Goal: Check status: Check status

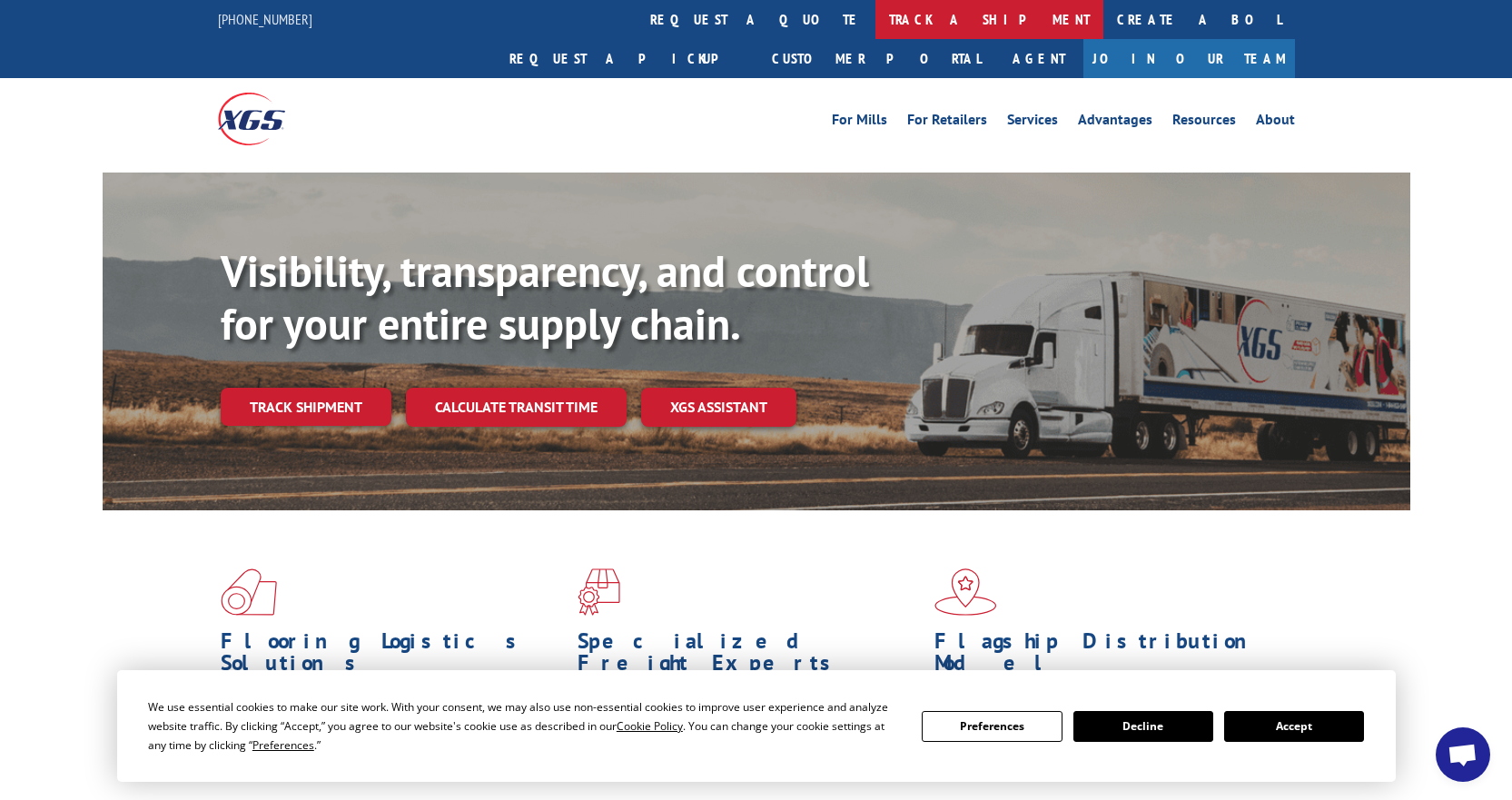
click at [876, 24] on link "track a shipment" at bounding box center [990, 19] width 228 height 39
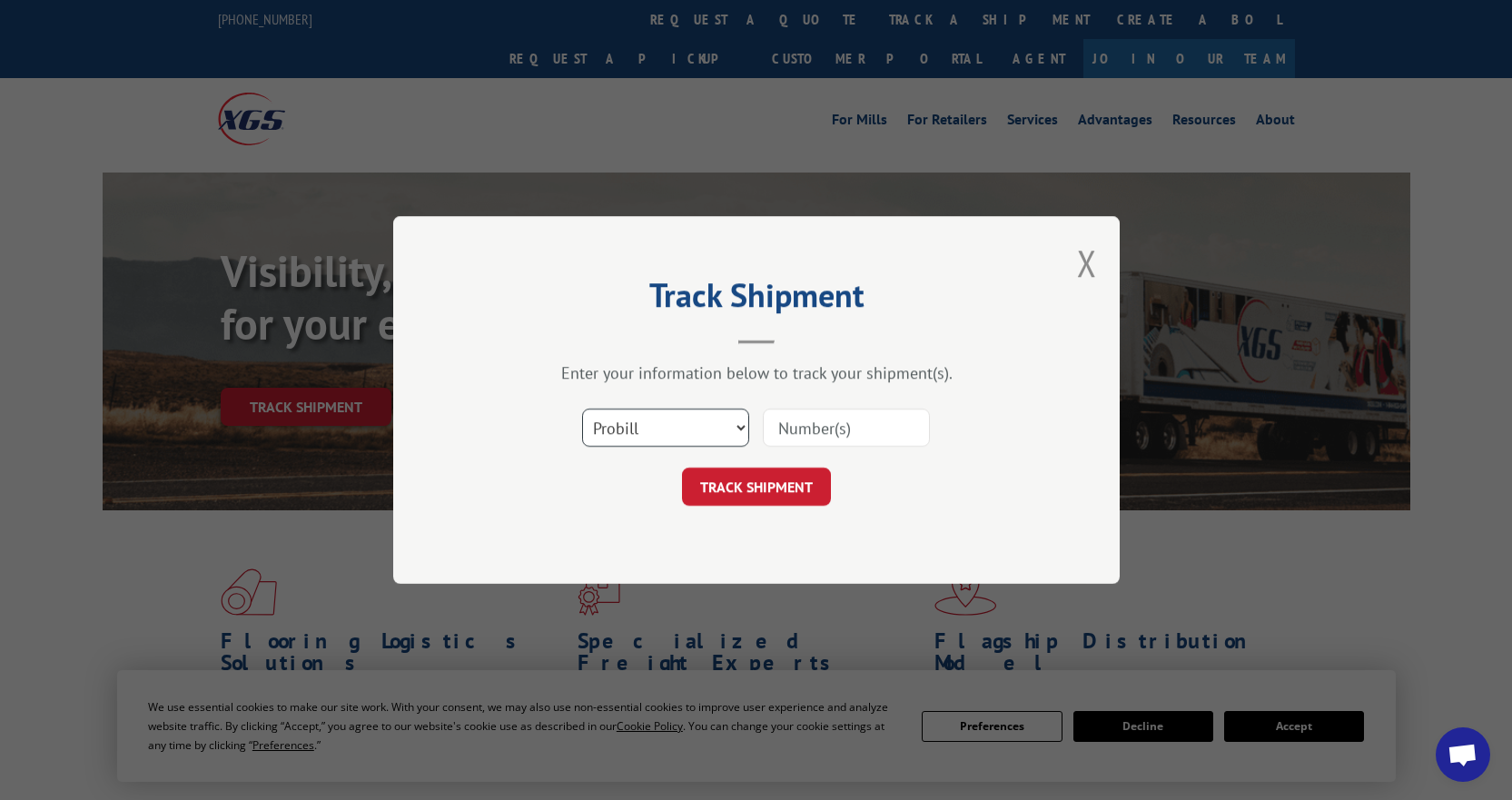
click at [690, 427] on select "Select category... Probill BOL PO" at bounding box center [666, 427] width 167 height 38
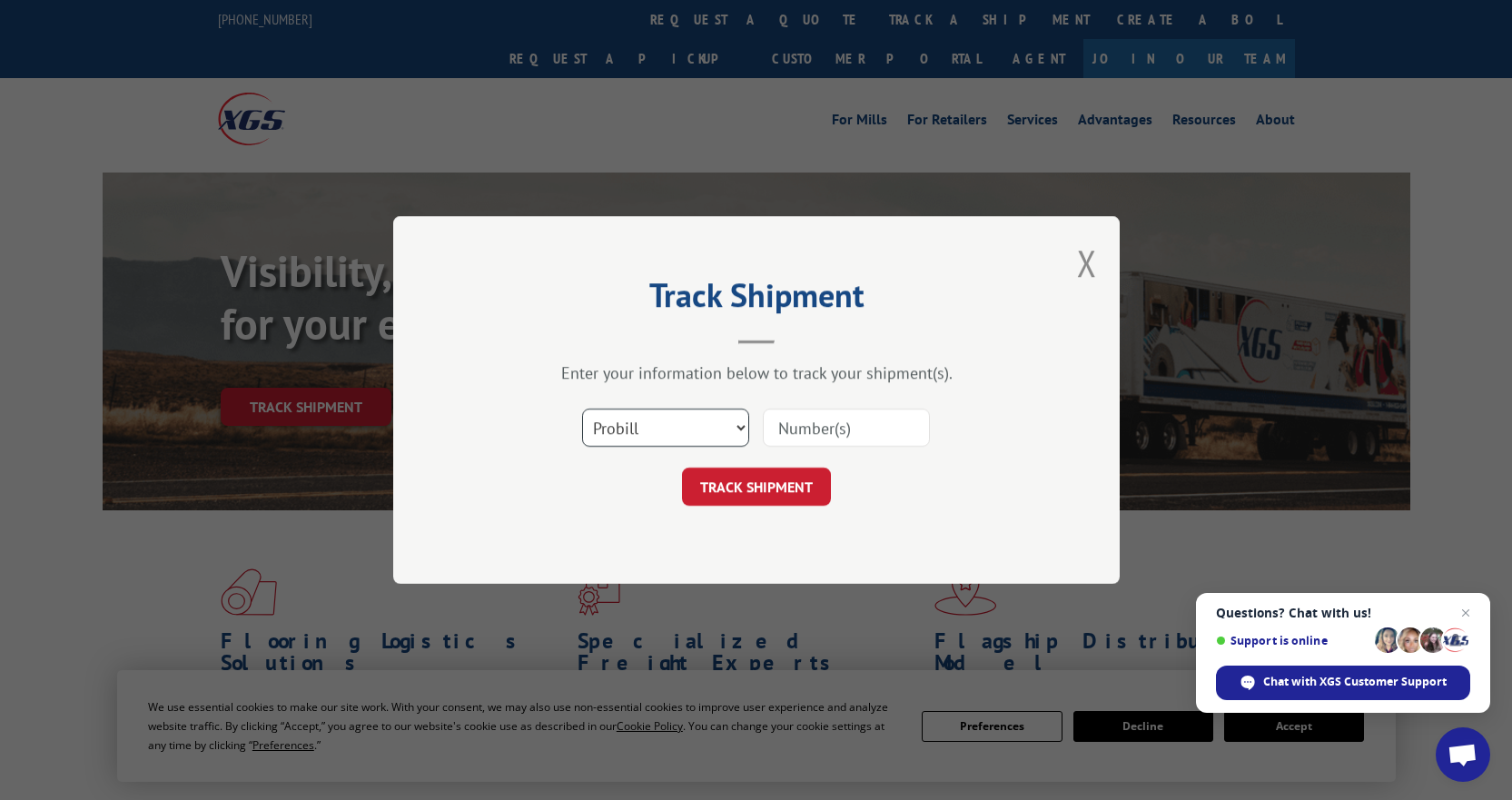
select select "bol"
click at [583, 409] on select "Select category... Probill BOL PO" at bounding box center [666, 427] width 167 height 38
click at [835, 429] on input at bounding box center [846, 427] width 167 height 38
type input "5999788"
click at [682, 468] on button "TRACK SHIPMENT" at bounding box center [756, 486] width 149 height 38
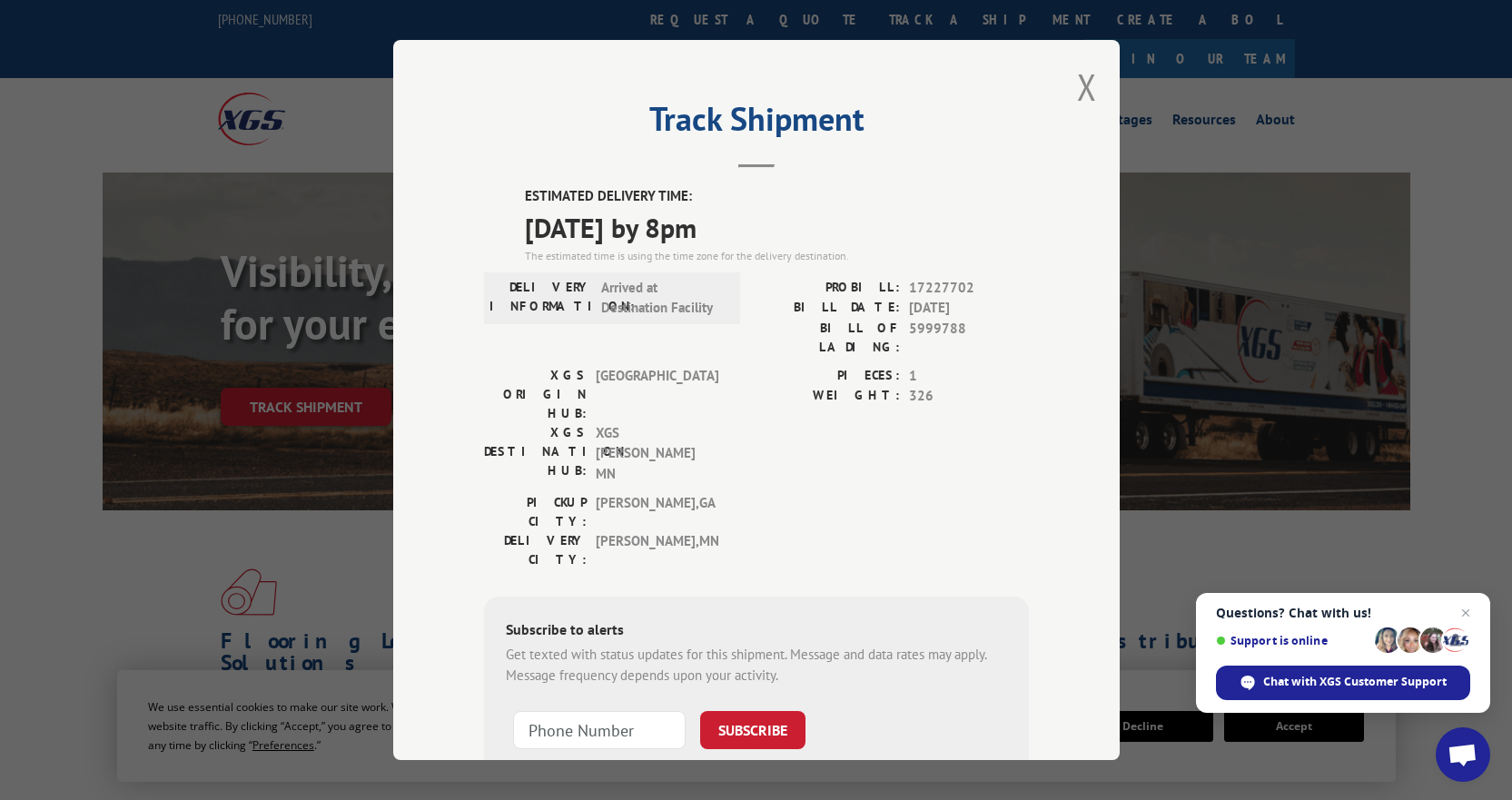
click at [1067, 77] on div "Track Shipment ESTIMATED DELIVERY TIME: [DATE] by 8pm The estimated time is usi…" at bounding box center [756, 400] width 727 height 720
